Goal: Navigation & Orientation: Find specific page/section

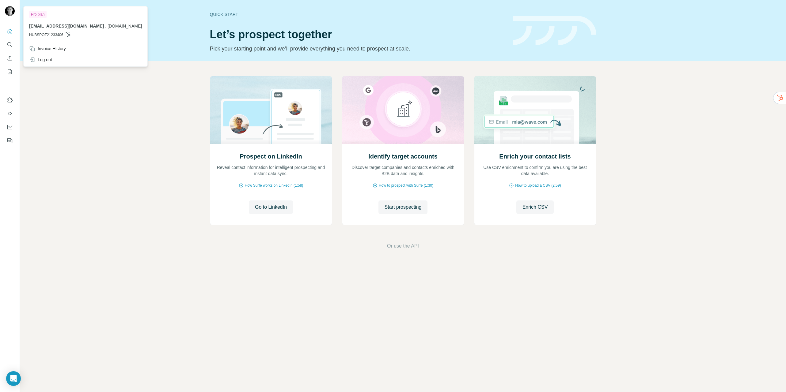
click at [8, 9] on img at bounding box center [10, 11] width 10 height 10
click at [624, 193] on div "Prospect on LinkedIn Reveal contact information for intelligent prospecting and…" at bounding box center [403, 162] width 766 height 203
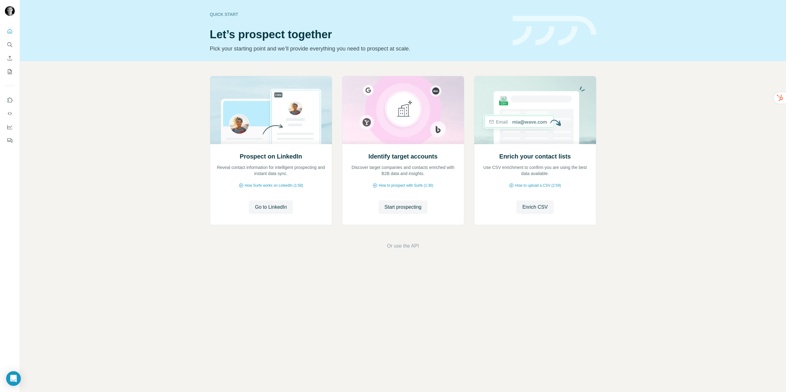
click at [15, 44] on div at bounding box center [10, 84] width 20 height 124
click at [8, 71] on icon "My lists" at bounding box center [10, 72] width 6 height 6
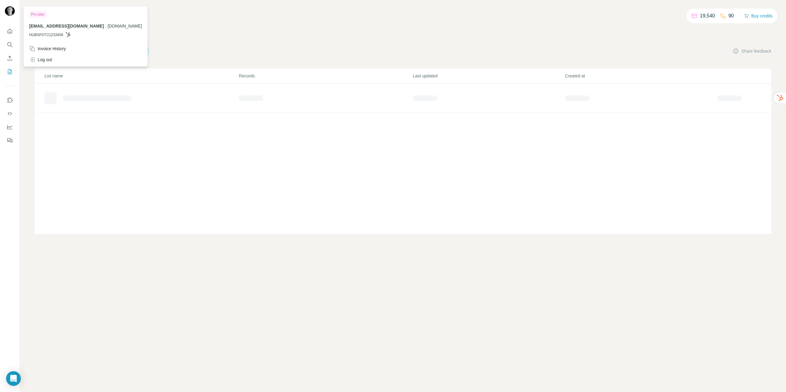
click at [172, 29] on div "19,540 90 Buy credits My lists Companies People Share feedback List name Record…" at bounding box center [403, 124] width 736 height 219
